Goal: Find specific page/section: Find specific page/section

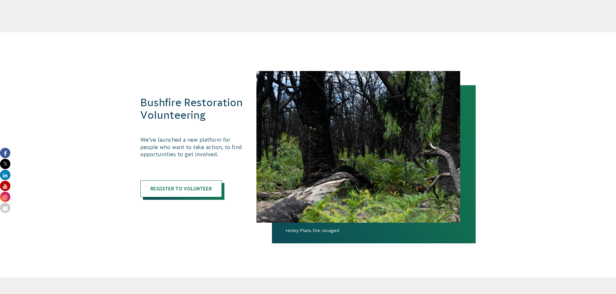
scroll to position [453, 0]
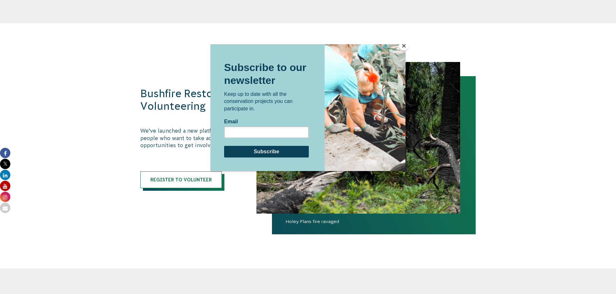
click at [404, 45] on button "Close" at bounding box center [404, 46] width 10 height 10
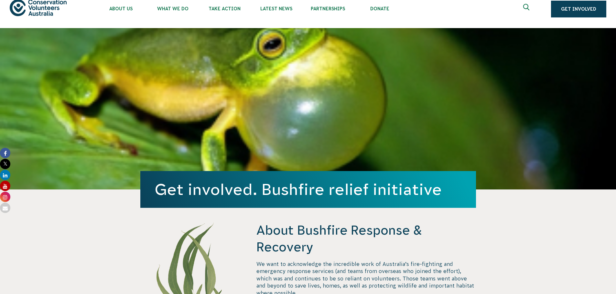
scroll to position [0, 0]
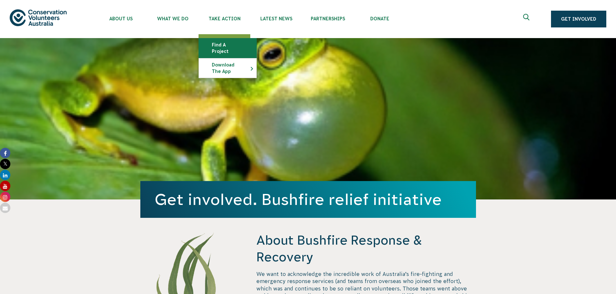
click at [230, 42] on link "Find a project" at bounding box center [228, 47] width 58 height 19
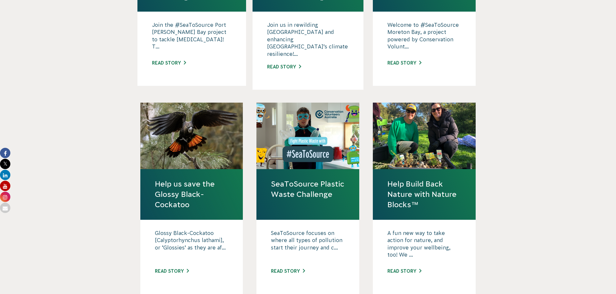
scroll to position [550, 0]
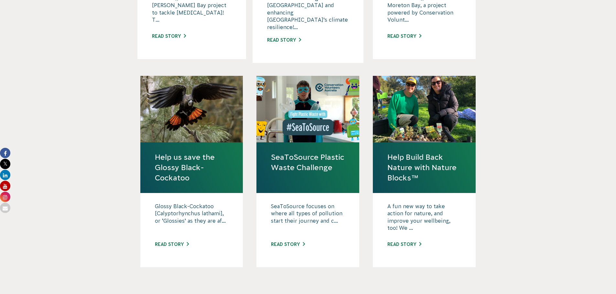
click at [307, 290] on link "2" at bounding box center [308, 298] width 16 height 16
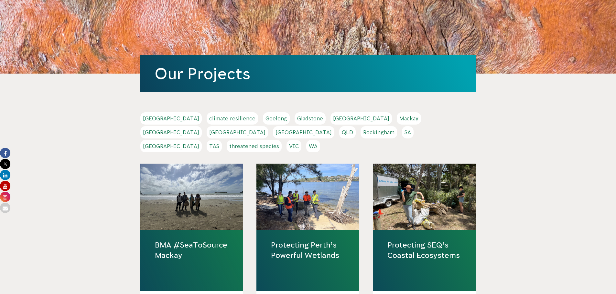
scroll to position [65, 0]
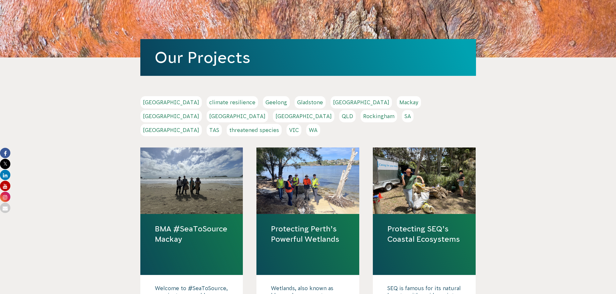
click at [356, 110] on link "QLD" at bounding box center [347, 116] width 16 height 12
